Goal: Information Seeking & Learning: Learn about a topic

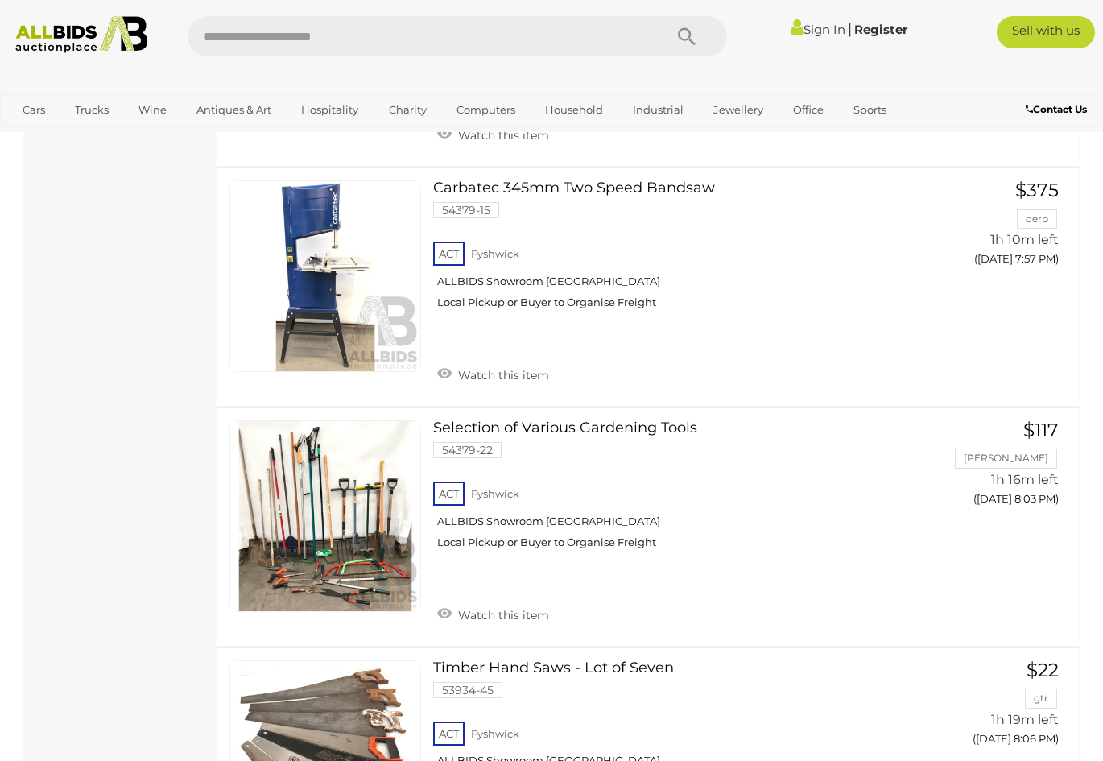
scroll to position [6116, 0]
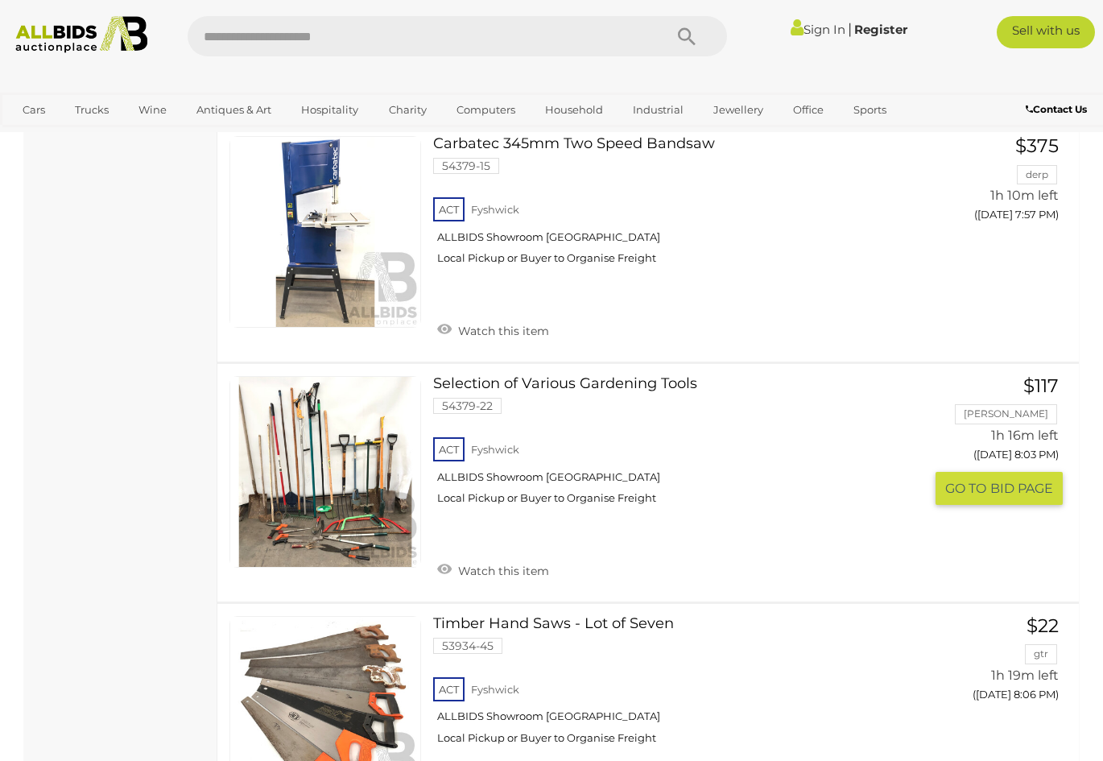
click at [651, 376] on link "Selection of Various Gardening Tools 54379-22 ACT Fyshwick ALLBIDS Showroom [GE…" at bounding box center [684, 446] width 478 height 141
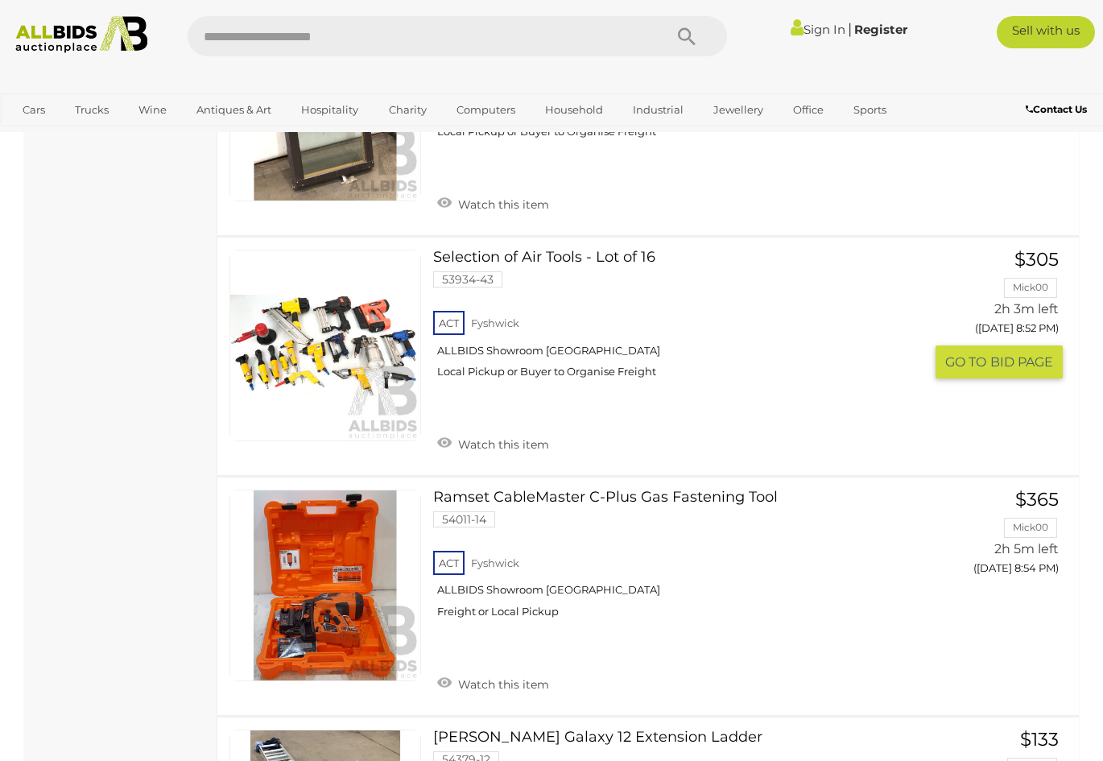
scroll to position [10358, 0]
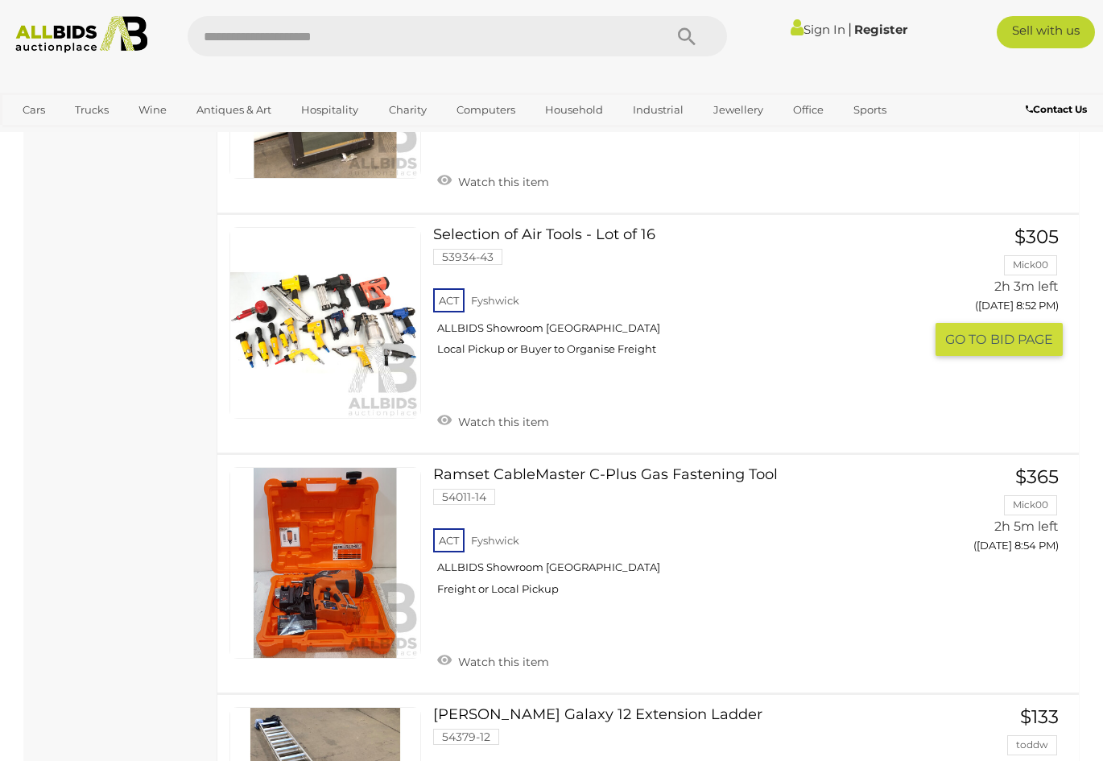
click at [638, 227] on link "Selection of Air Tools - Lot of 16 53934-43 ACT Fyshwick ALLBIDS Showroom [GEOG…" at bounding box center [684, 297] width 478 height 141
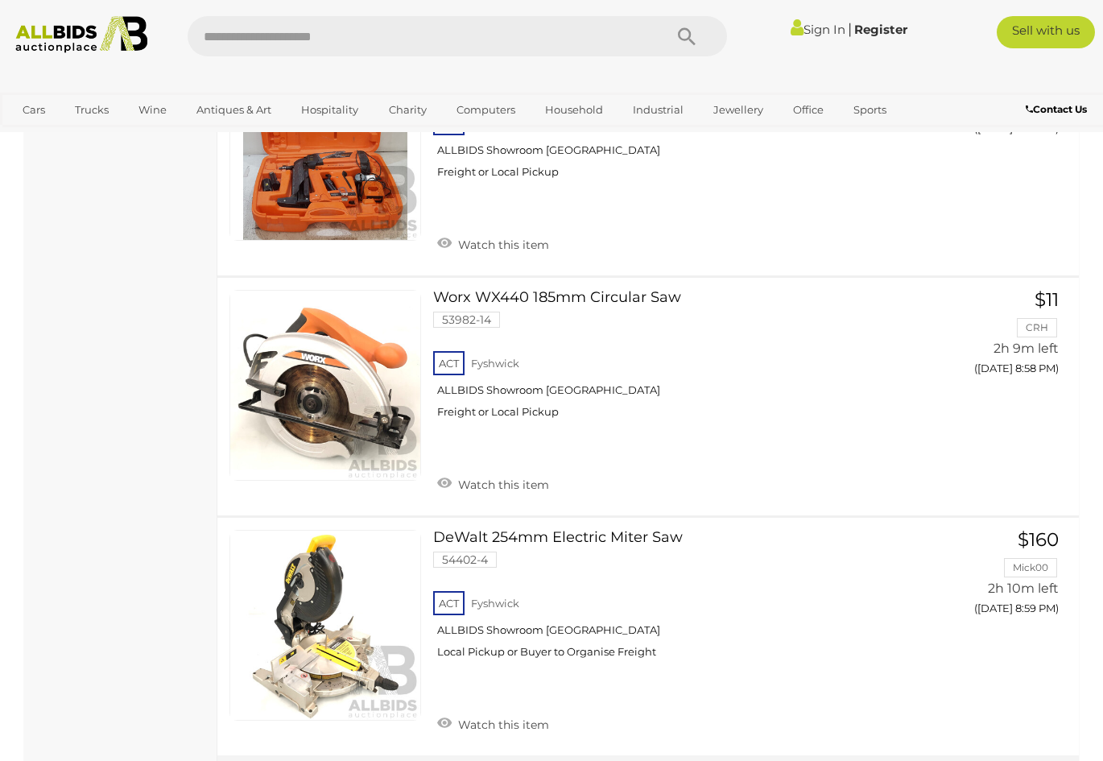
scroll to position [11579, 0]
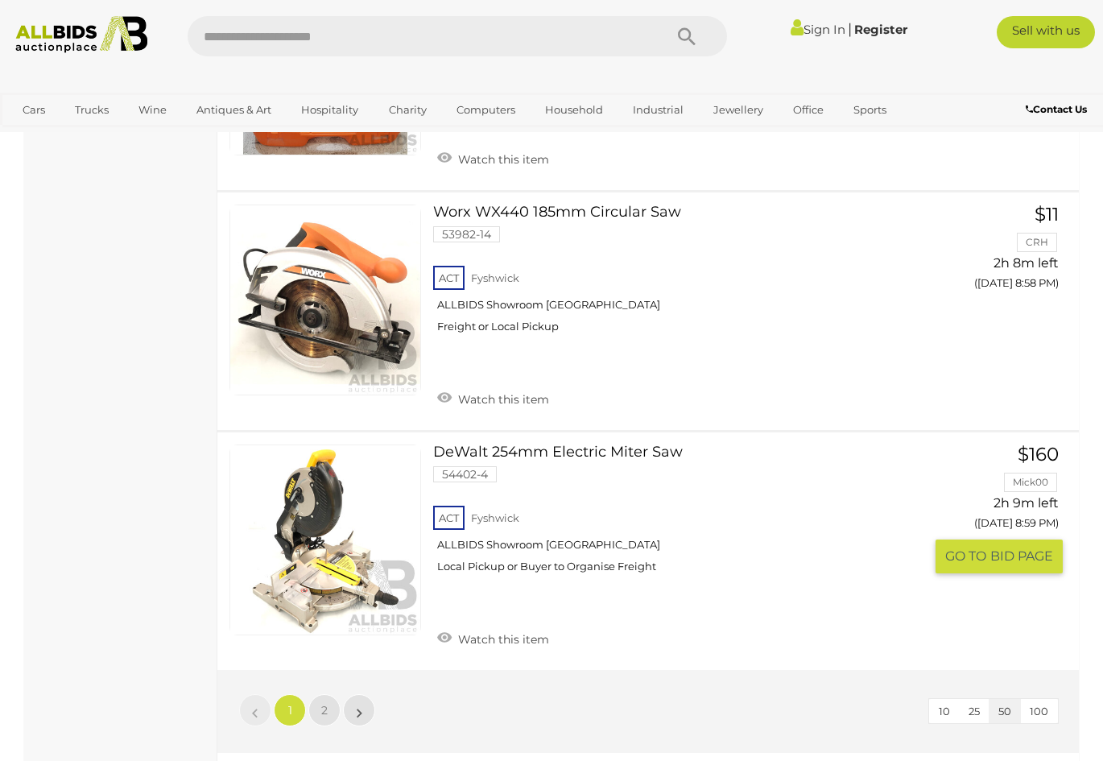
click at [551, 444] on link "DeWalt 254mm Electric Miter Saw 54402-4 ACT Fyshwick ALLBIDS Showroom [GEOGRAPH…" at bounding box center [684, 514] width 478 height 141
click at [322, 703] on span "2" at bounding box center [324, 710] width 6 height 14
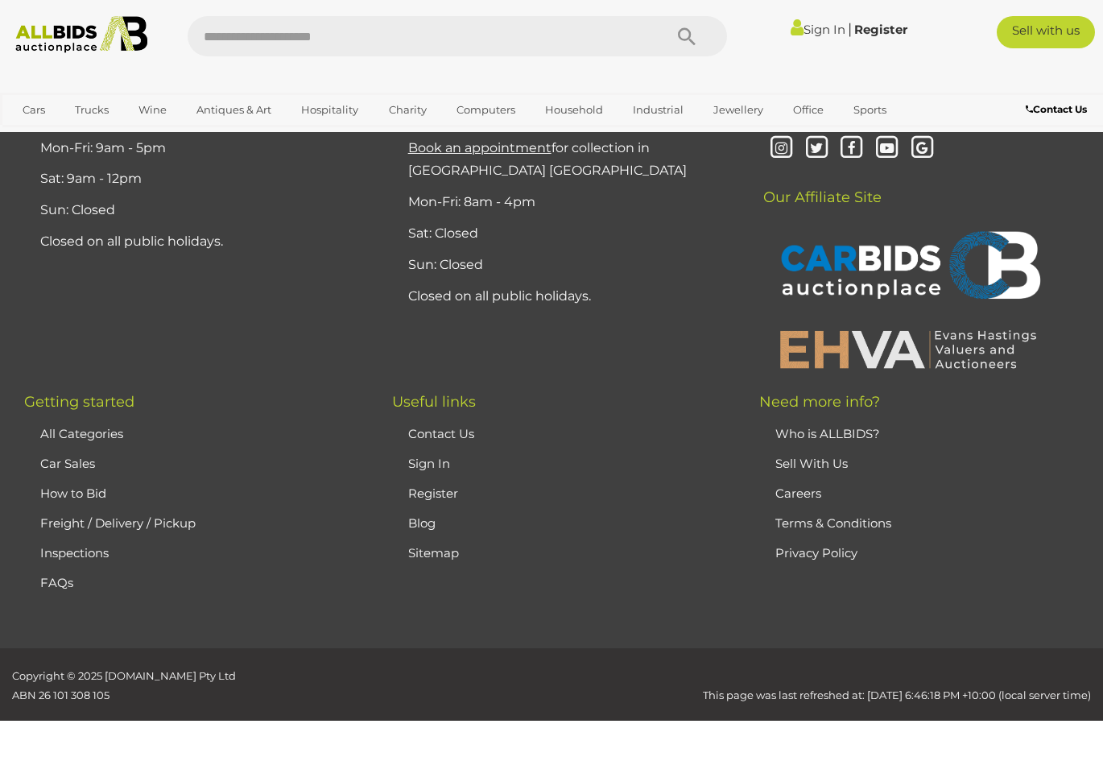
scroll to position [82, 0]
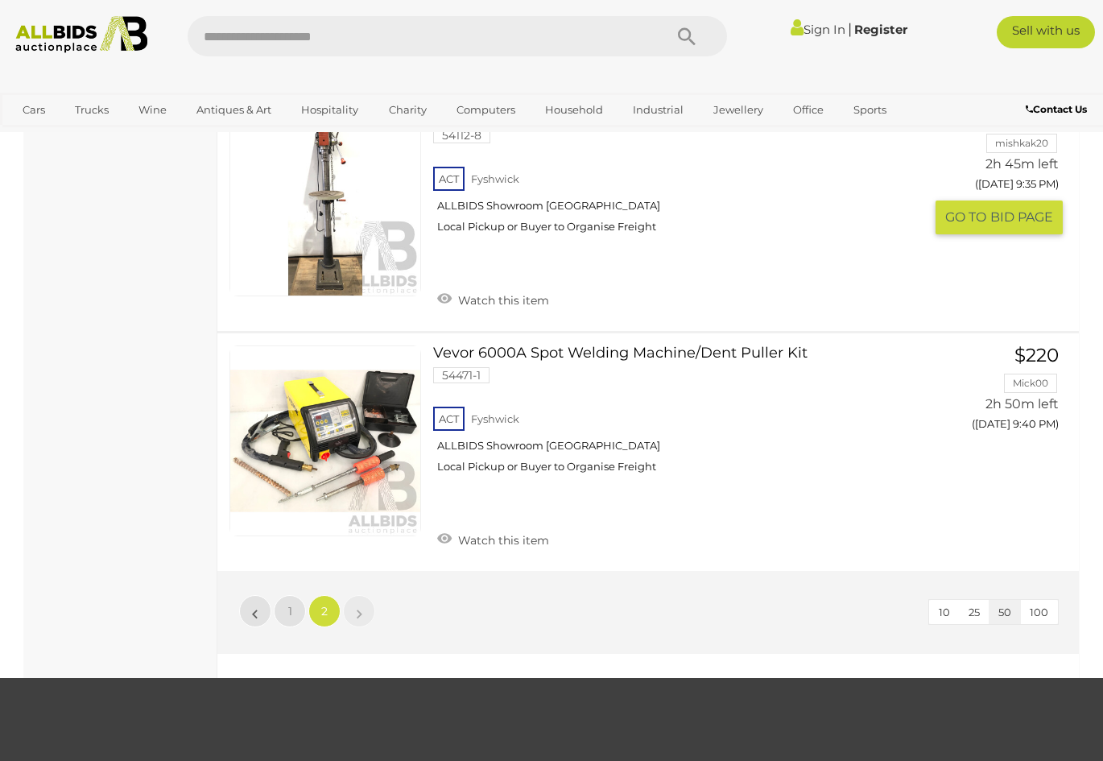
scroll to position [2084, 0]
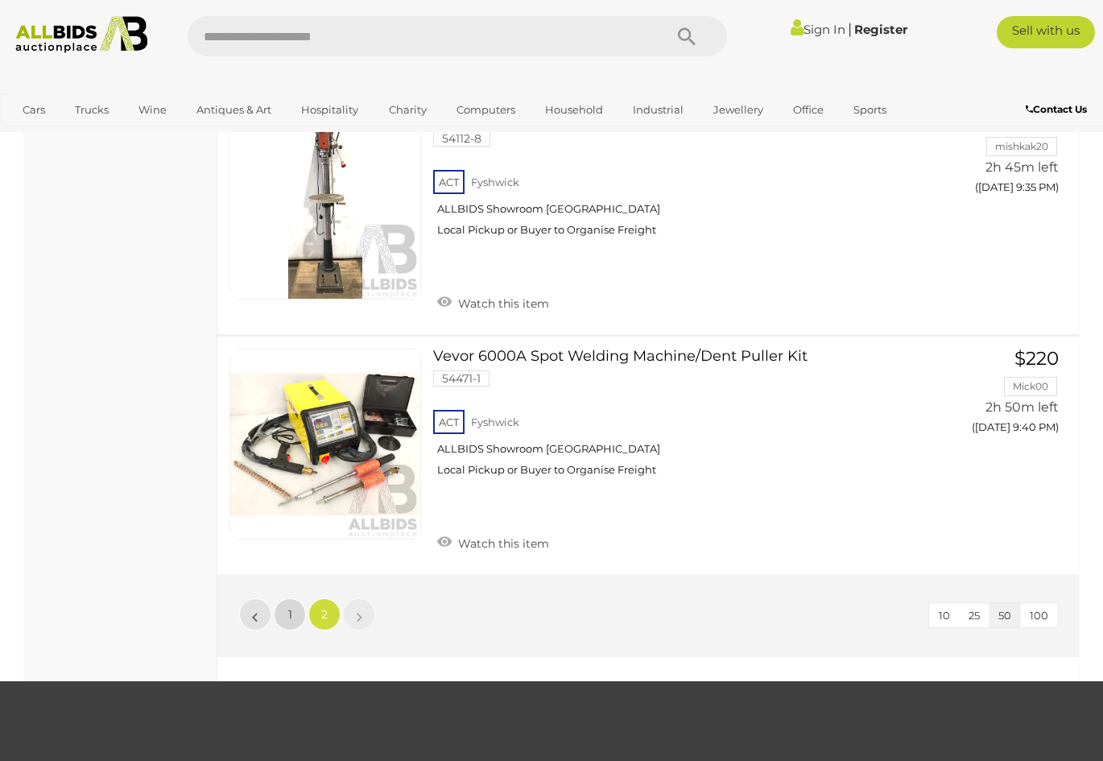
click at [277, 598] on link "1" at bounding box center [290, 614] width 32 height 32
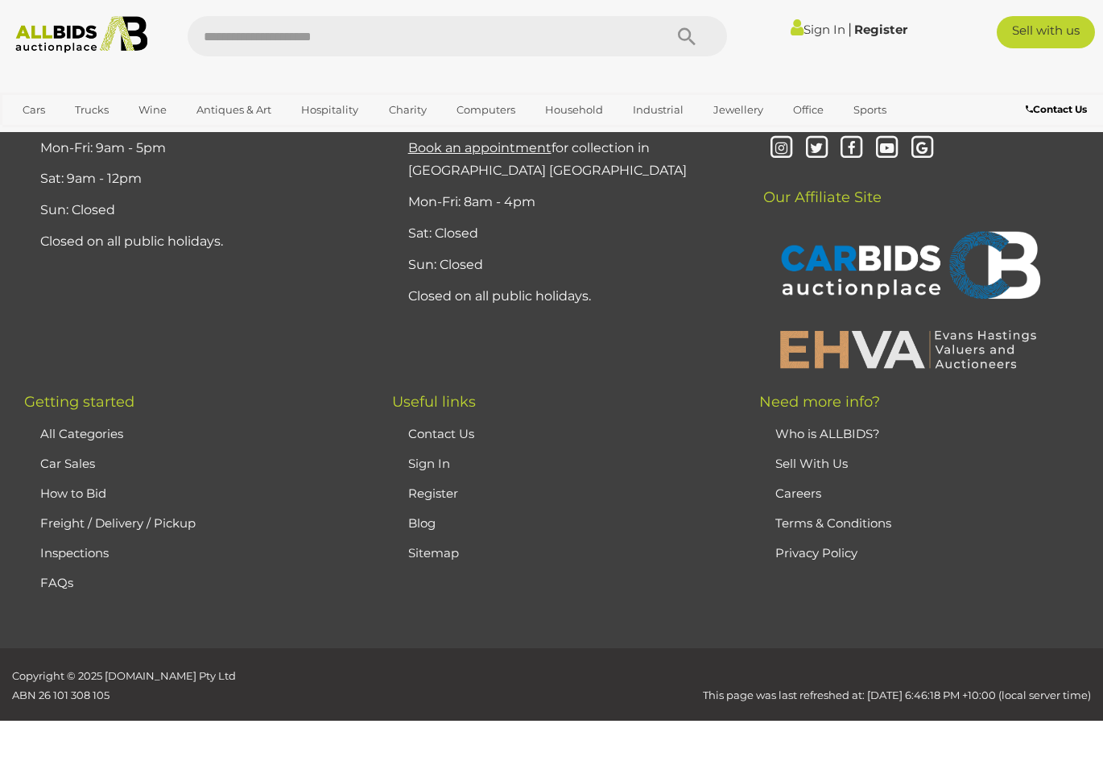
scroll to position [82, 0]
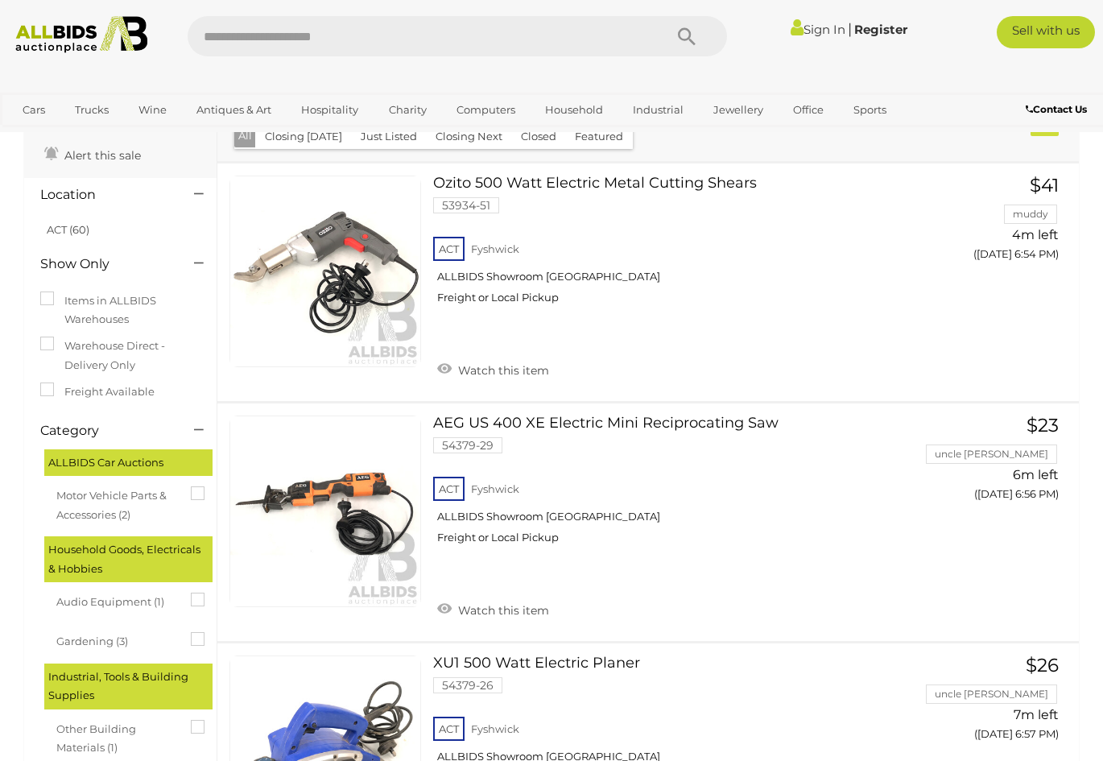
scroll to position [11609, 0]
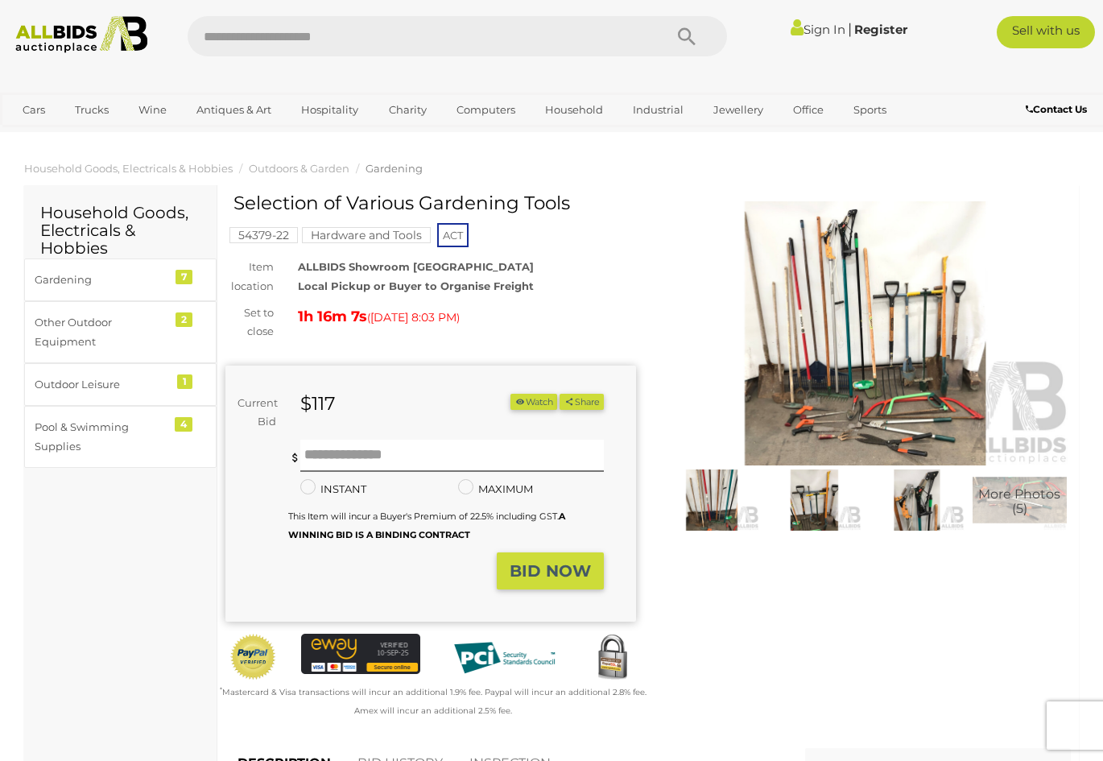
click at [850, 439] on img at bounding box center [865, 333] width 410 height 265
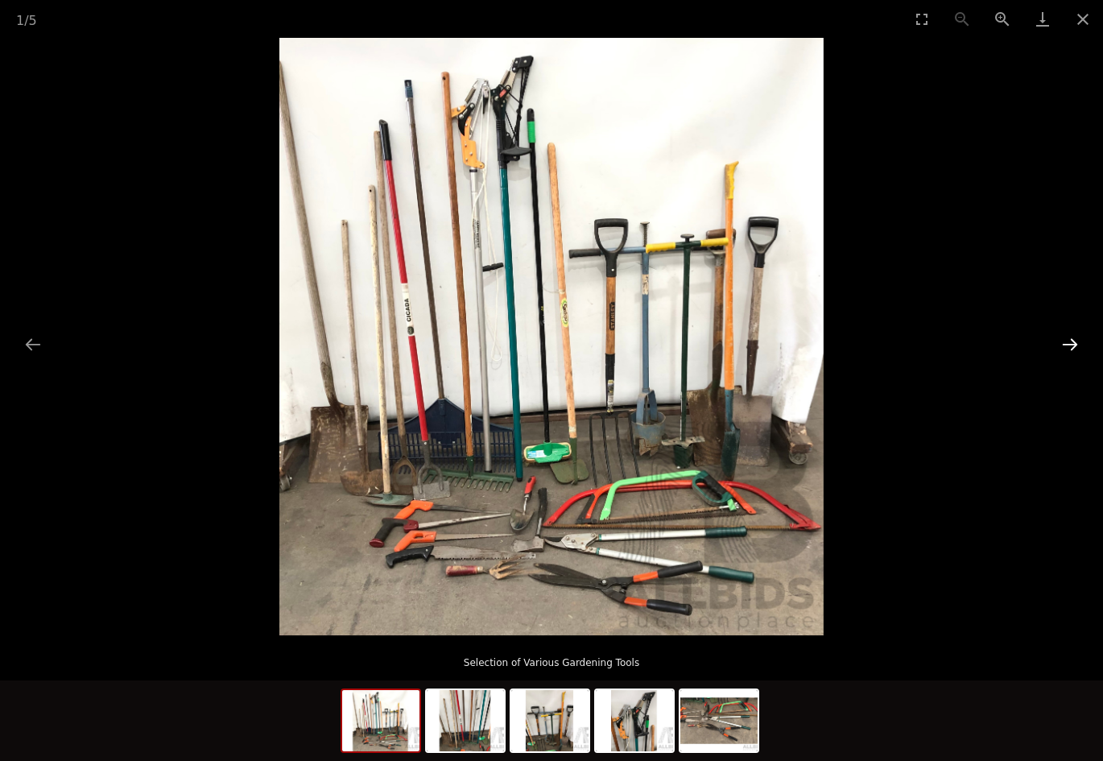
click at [1077, 335] on button "Next slide" at bounding box center [1070, 343] width 34 height 31
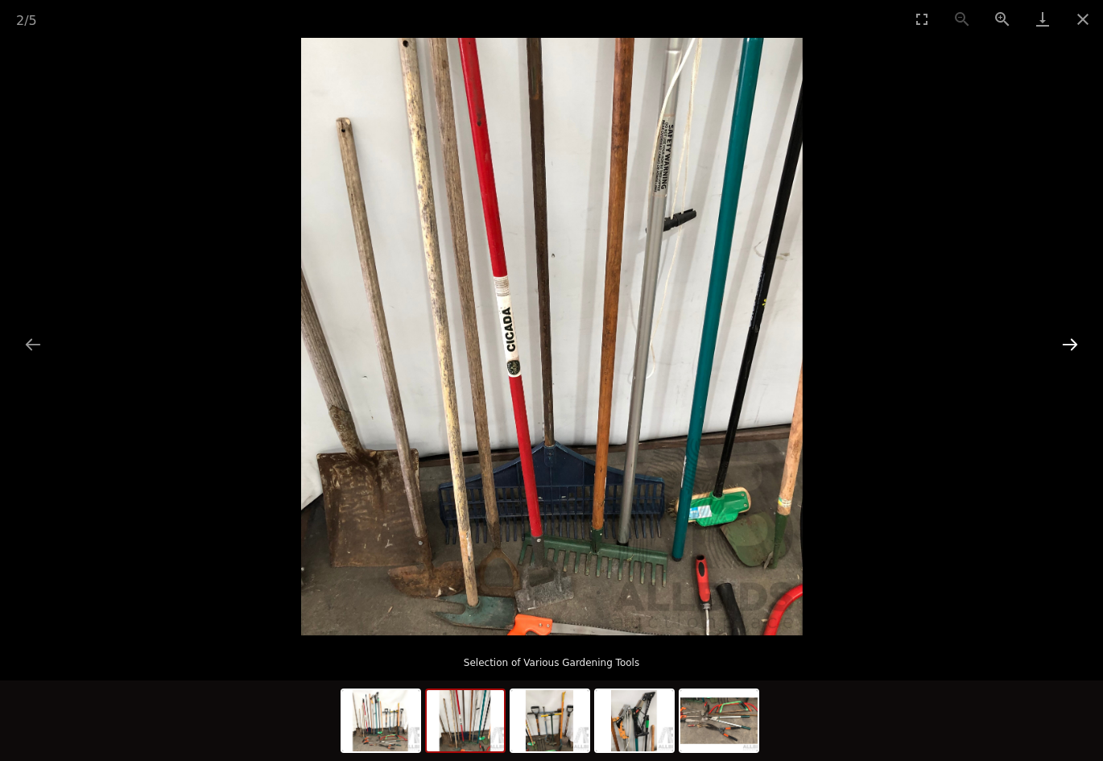
click at [1077, 335] on button "Next slide" at bounding box center [1070, 343] width 34 height 31
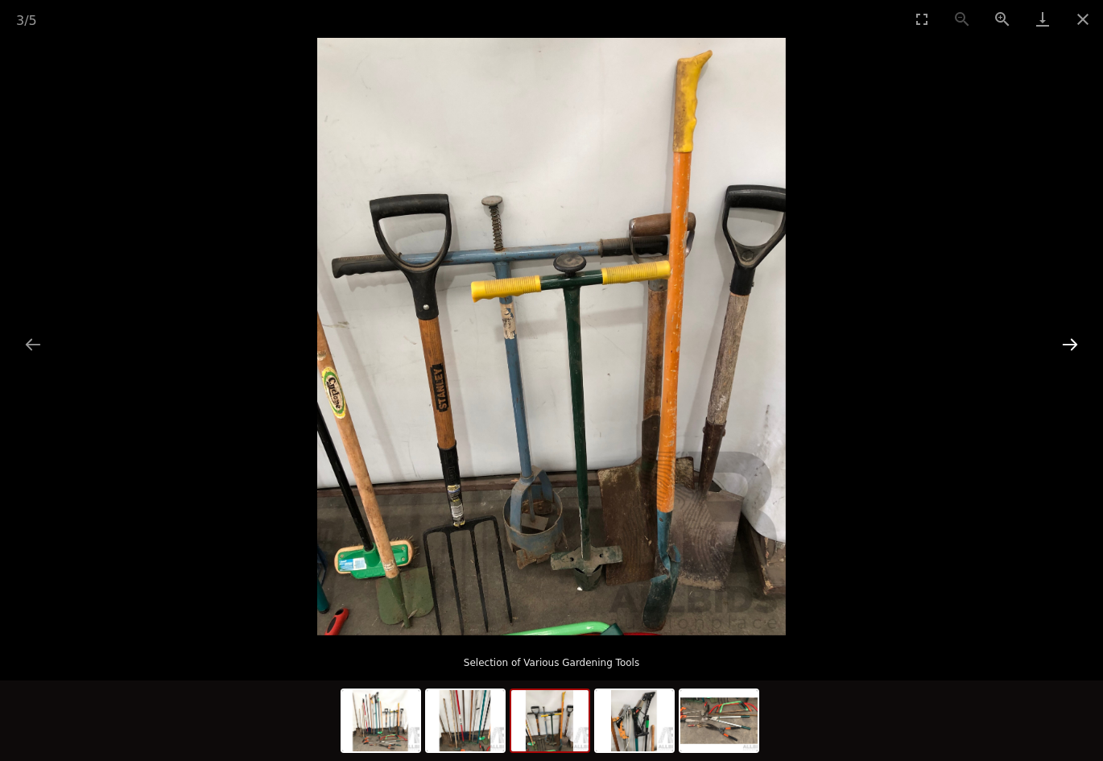
click at [1077, 335] on button "Next slide" at bounding box center [1070, 343] width 34 height 31
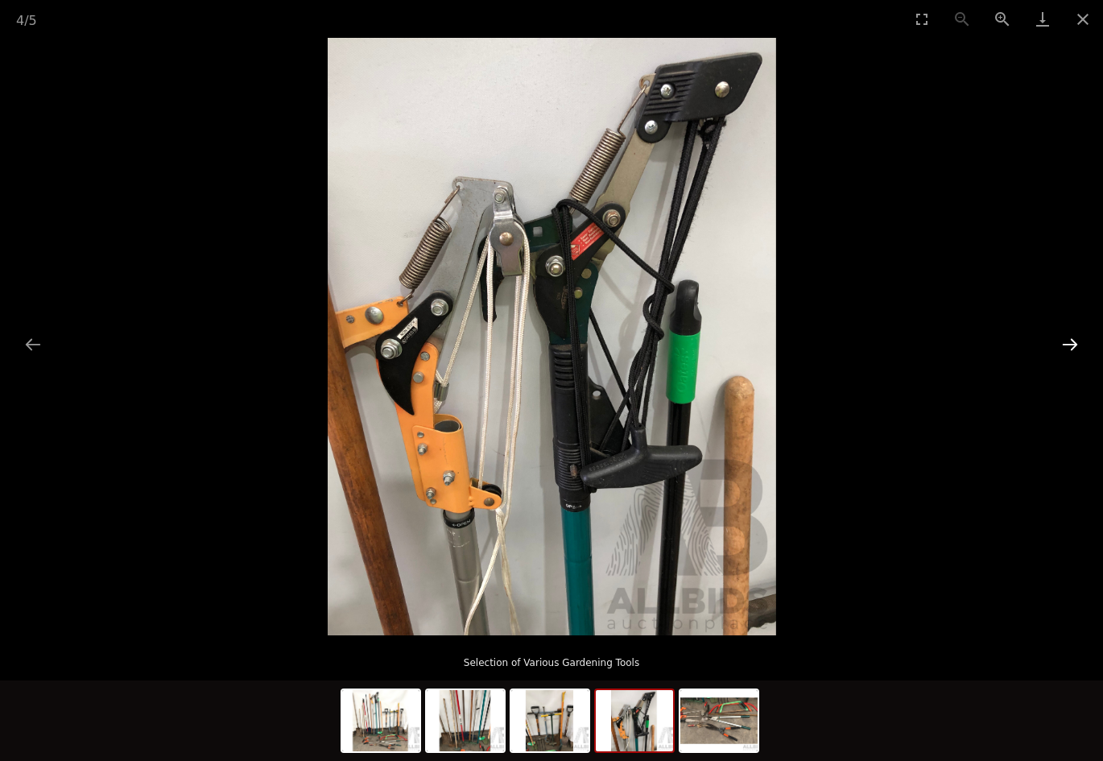
click at [1077, 335] on button "Next slide" at bounding box center [1070, 343] width 34 height 31
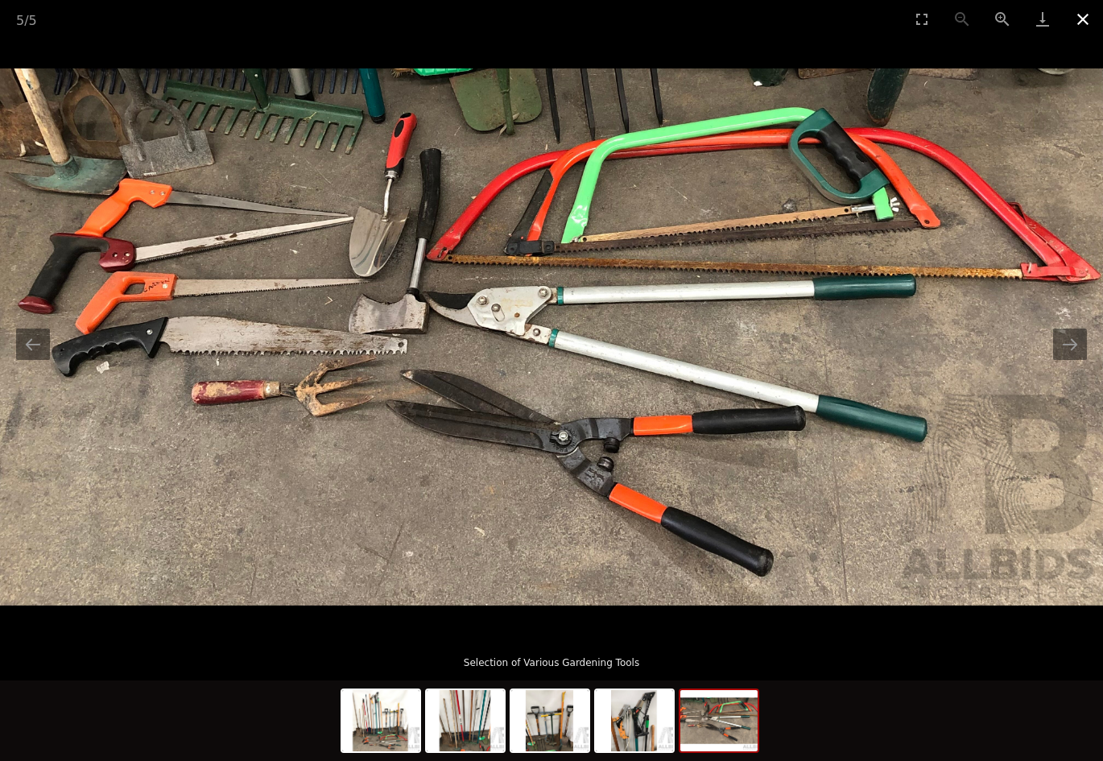
click at [1086, 23] on button "Close gallery" at bounding box center [1082, 19] width 40 height 38
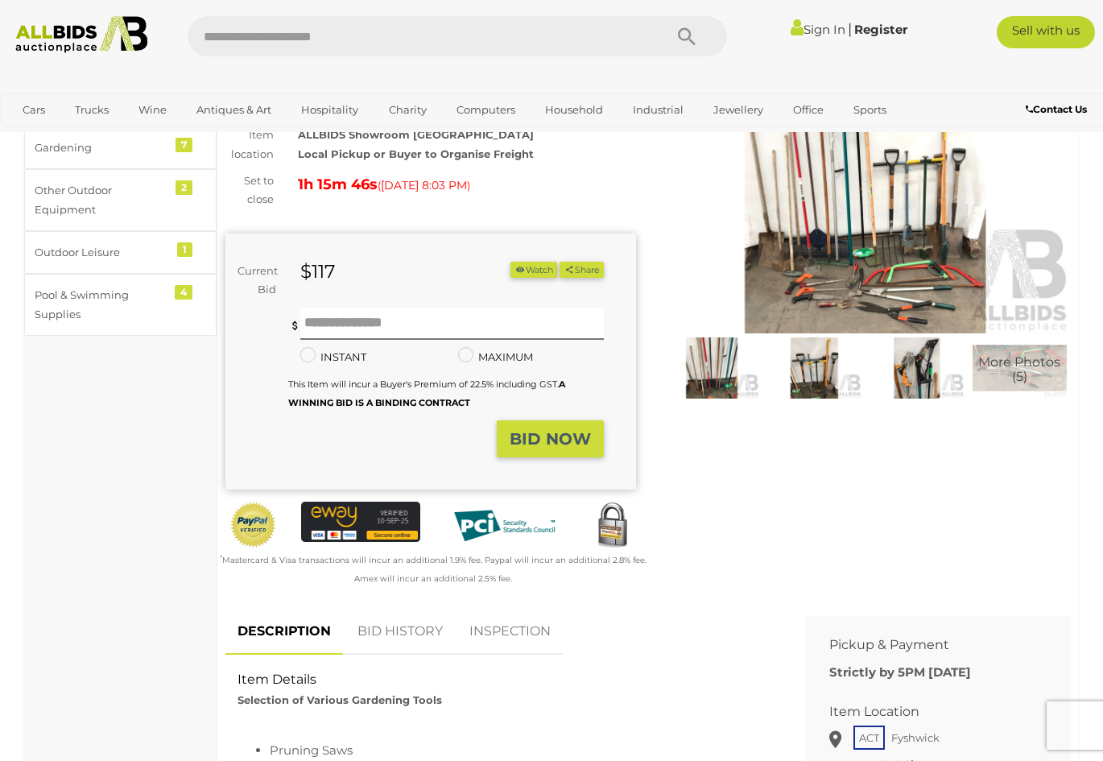
scroll to position [134, 0]
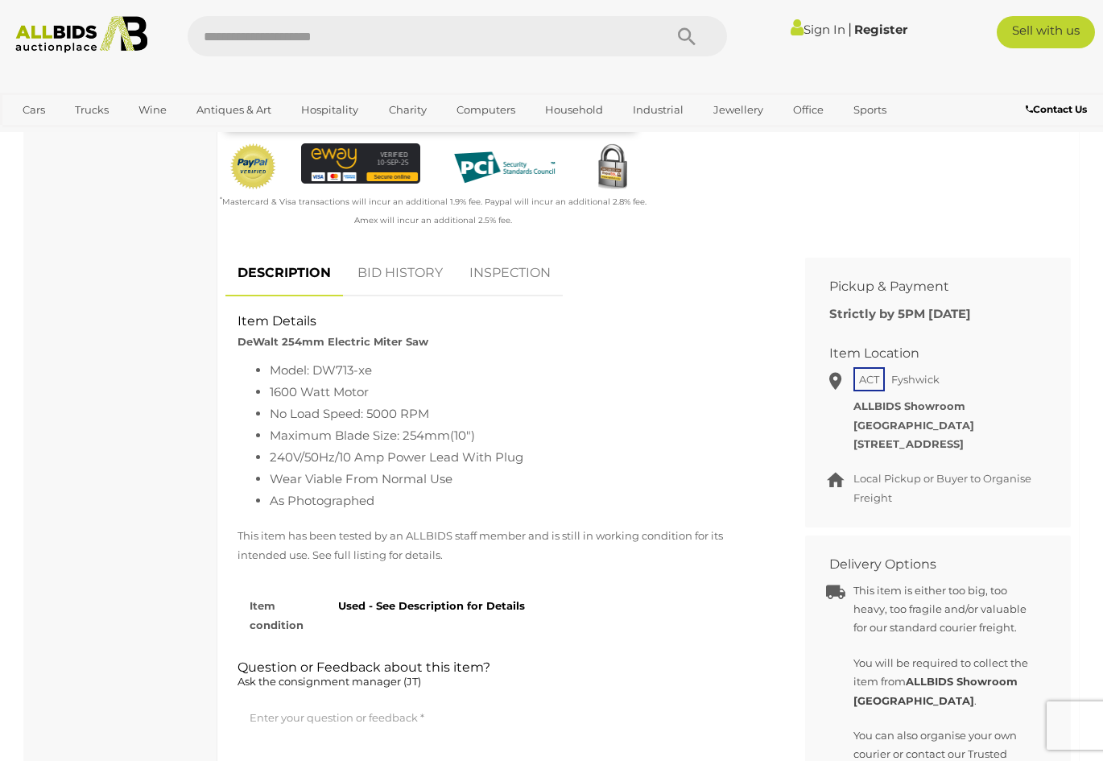
scroll to position [491, 0]
